Goal: Navigation & Orientation: Find specific page/section

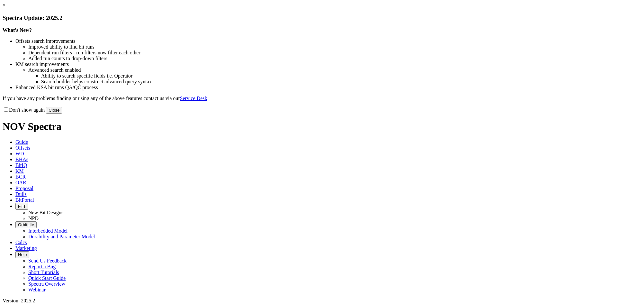
click at [5, 8] on link "×" at bounding box center [4, 5] width 3 height 5
drag, startPoint x: 444, startPoint y: 50, endPoint x: 438, endPoint y: 49, distance: 6.5
click at [5, 8] on link "×" at bounding box center [4, 5] width 3 height 5
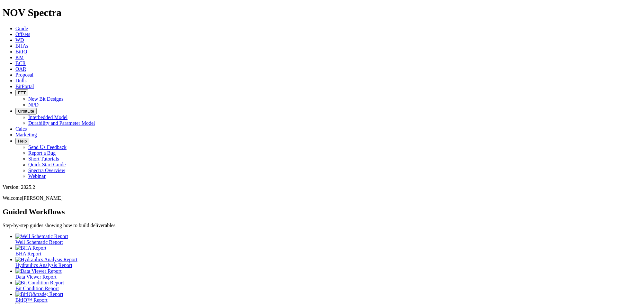
click at [34, 84] on link "BitPortal" at bounding box center [24, 86] width 19 height 5
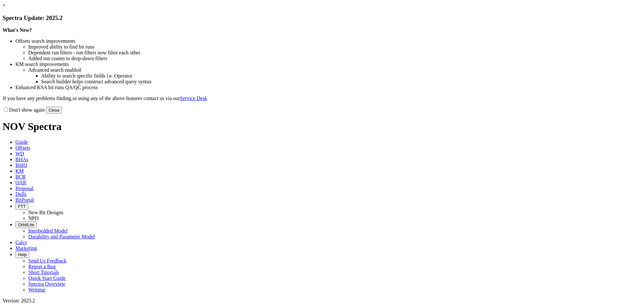
click at [62, 113] on button "Close" at bounding box center [54, 110] width 16 height 7
click at [5, 8] on link "×" at bounding box center [4, 5] width 3 height 5
click at [62, 113] on button "Close" at bounding box center [54, 110] width 16 height 7
click at [5, 8] on link "×" at bounding box center [4, 5] width 3 height 5
